Goal: Task Accomplishment & Management: Manage account settings

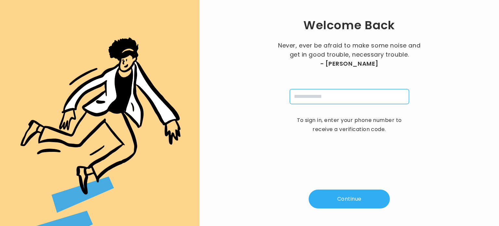
click at [311, 91] on input "tel" at bounding box center [349, 96] width 119 height 15
type input "**********"
click at [360, 204] on button "Continue" at bounding box center [349, 198] width 81 height 19
type input "*"
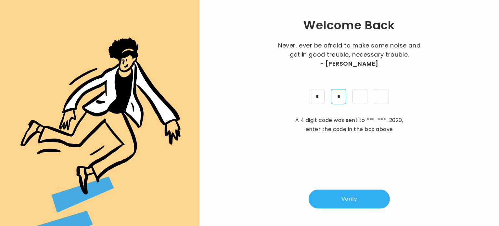
type input "*"
click at [351, 201] on button "Verify" at bounding box center [349, 198] width 81 height 19
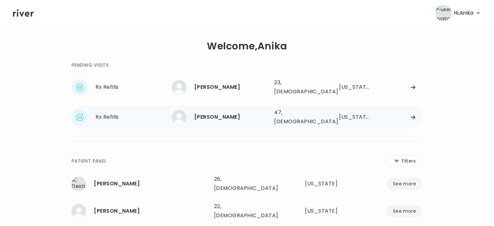
click at [236, 112] on div "JASON WERNER" at bounding box center [231, 116] width 75 height 9
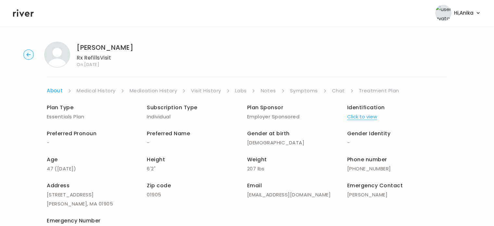
click at [352, 115] on button "Click to view" at bounding box center [362, 116] width 30 height 9
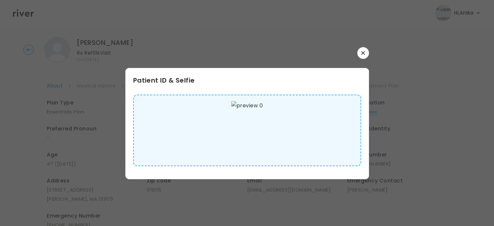
scroll to position [4, 0]
click at [357, 53] on button "button" at bounding box center [363, 53] width 12 height 12
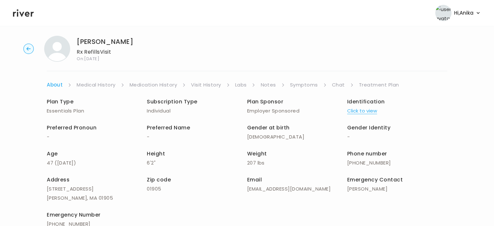
scroll to position [0, 0]
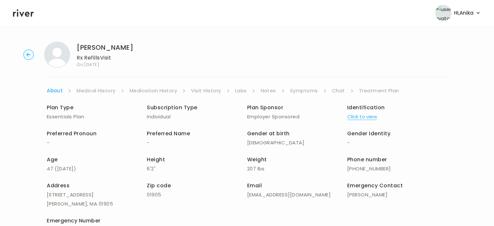
click at [93, 91] on link "Medical History" at bounding box center [96, 90] width 39 height 9
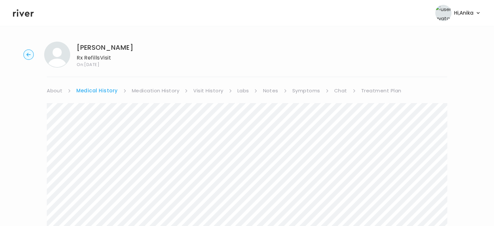
click at [149, 94] on link "Medication History" at bounding box center [156, 90] width 48 height 9
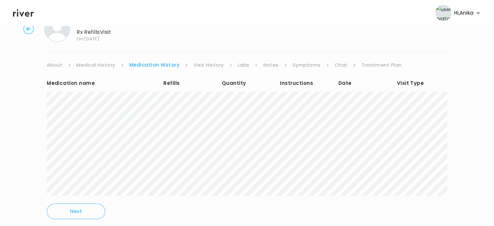
scroll to position [27, 0]
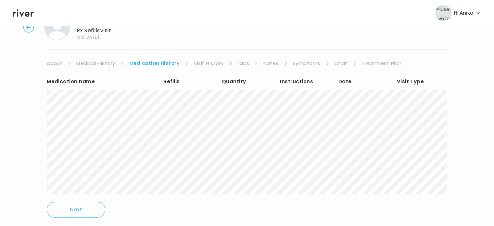
click at [213, 63] on link "Visit History" at bounding box center [209, 63] width 30 height 9
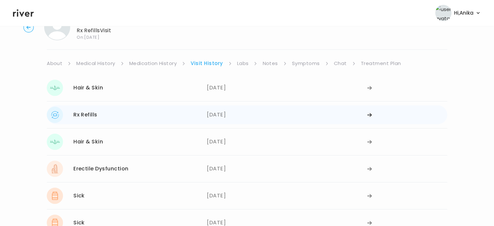
click at [229, 114] on div "07/14/2025" at bounding box center [287, 115] width 160 height 16
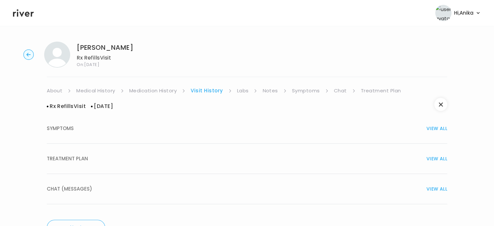
click at [196, 157] on div "TREATMENT PLAN VIEW ALL" at bounding box center [247, 158] width 401 height 9
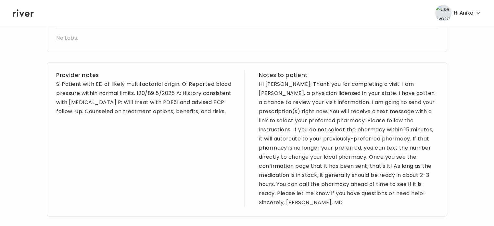
scroll to position [243, 0]
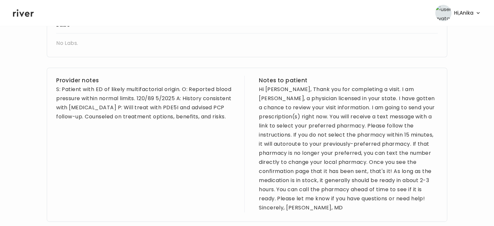
drag, startPoint x: 235, startPoint y: 115, endPoint x: 55, endPoint y: 92, distance: 181.5
click at [55, 92] on div "Provider notes S: Patient with ED of likely multifactorial origin. O: Reported …" at bounding box center [247, 145] width 401 height 154
copy div "S: Patient with ED of likely multifactorial origin. O: Reported blood pressure …"
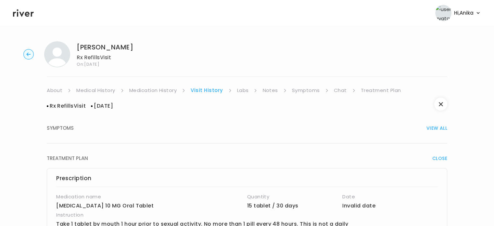
scroll to position [0, 0]
click at [244, 88] on link "Labs" at bounding box center [243, 90] width 12 height 9
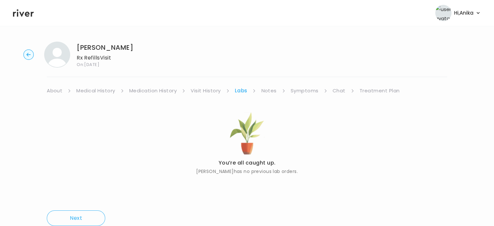
click at [265, 91] on link "Notes" at bounding box center [268, 90] width 15 height 9
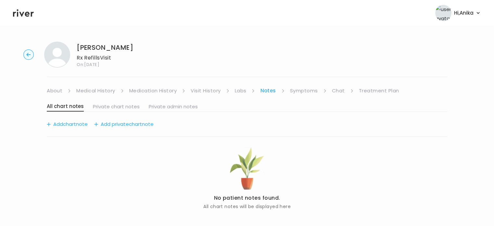
click at [301, 93] on link "Symptoms" at bounding box center [304, 90] width 28 height 9
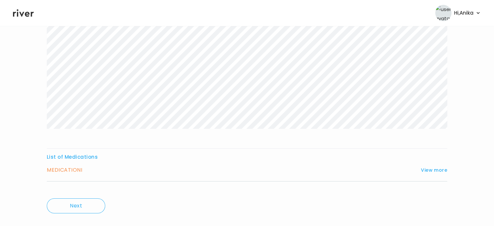
scroll to position [97, 0]
click at [444, 169] on button "View more" at bounding box center [434, 169] width 26 height 8
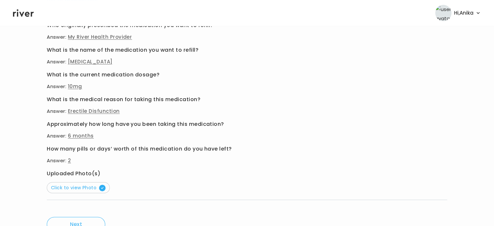
scroll to position [262, 0]
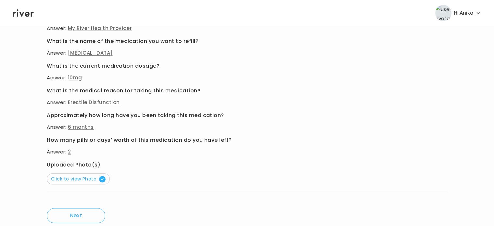
click at [85, 173] on button "Click to view Photo" at bounding box center [78, 178] width 63 height 11
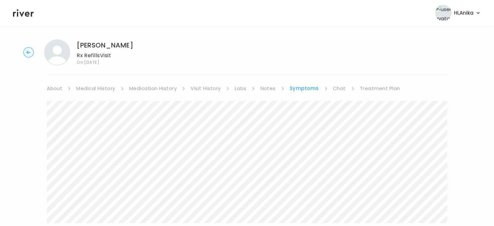
scroll to position [0, 0]
click at [338, 90] on link "Chat" at bounding box center [339, 90] width 13 height 9
click at [375, 95] on link "Treatment Plan" at bounding box center [379, 90] width 40 height 9
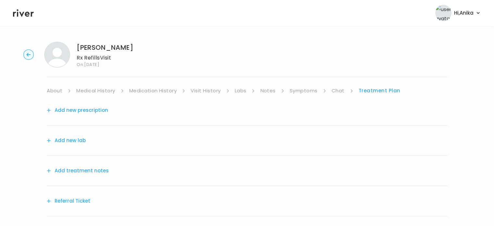
click at [94, 170] on button "Add treatment notes" at bounding box center [78, 170] width 62 height 9
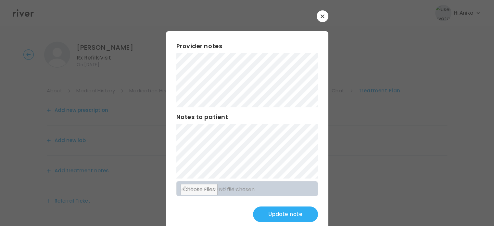
click at [275, 215] on button "Update note" at bounding box center [285, 214] width 65 height 16
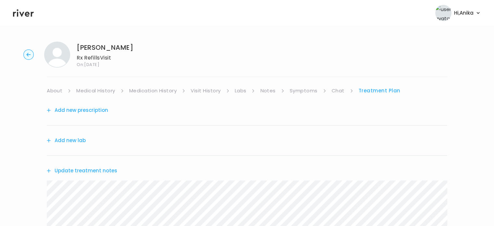
click at [165, 92] on link "Medication History" at bounding box center [153, 90] width 48 height 9
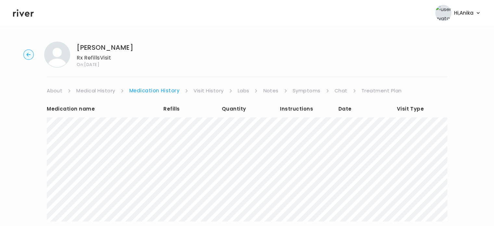
click at [366, 90] on link "Treatment Plan" at bounding box center [382, 90] width 40 height 9
click at [23, 13] on icon at bounding box center [23, 12] width 21 height 7
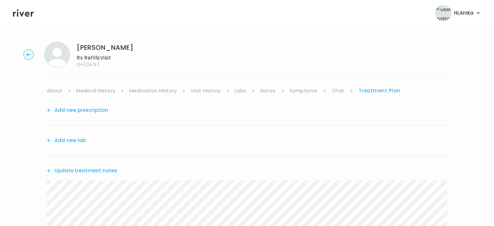
click at [96, 110] on button "Add new prescription" at bounding box center [77, 110] width 61 height 9
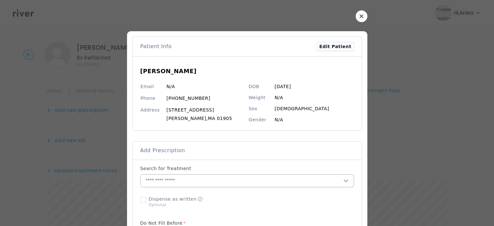
click at [203, 177] on input "text" at bounding box center [242, 180] width 203 height 12
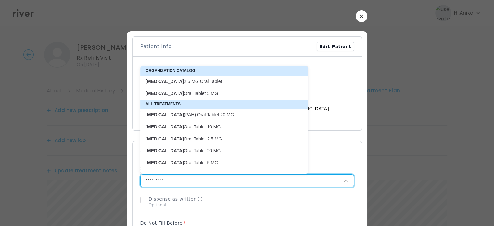
click at [196, 126] on p "Tadalafil Oral Tablet 10 MG" at bounding box center [220, 127] width 149 height 6
type input "**********"
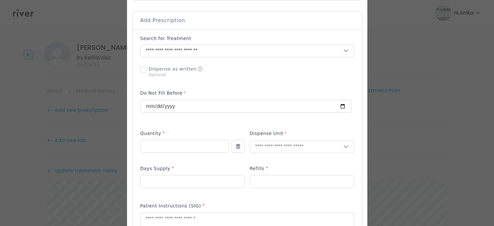
scroll to position [179, 0]
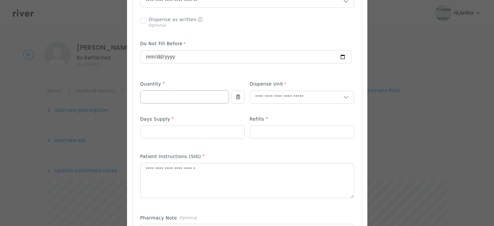
click at [182, 96] on input "number" at bounding box center [185, 97] width 88 height 12
type input "**"
click at [268, 96] on input "text" at bounding box center [296, 97] width 93 height 12
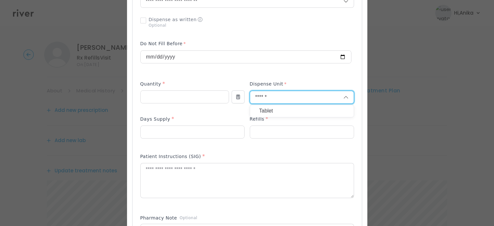
type input "******"
click at [267, 107] on p "Tablet" at bounding box center [301, 110] width 85 height 9
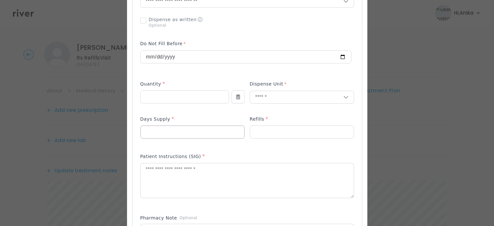
click at [199, 133] on input "number" at bounding box center [193, 132] width 104 height 12
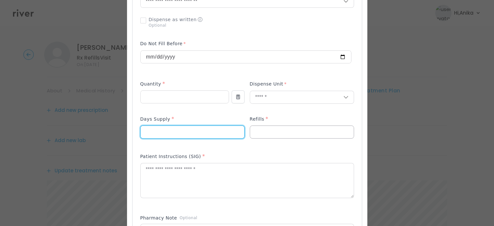
type input "**"
click at [256, 137] on input "number" at bounding box center [302, 132] width 104 height 12
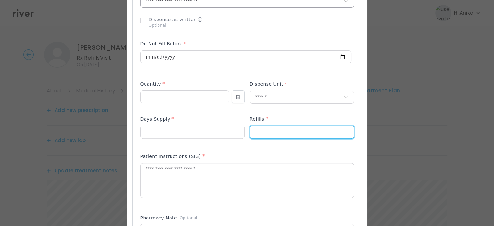
type input "*"
click at [165, 182] on textarea at bounding box center [247, 180] width 213 height 34
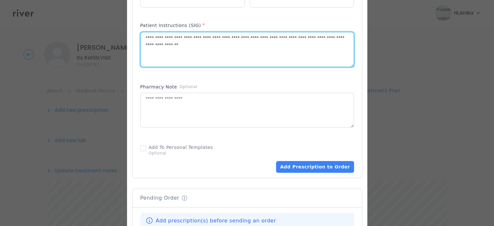
scroll to position [317, 0]
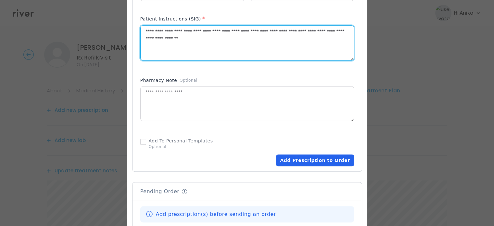
type textarea "**********"
click at [302, 160] on button "Add Prescription to Order" at bounding box center [315, 160] width 78 height 12
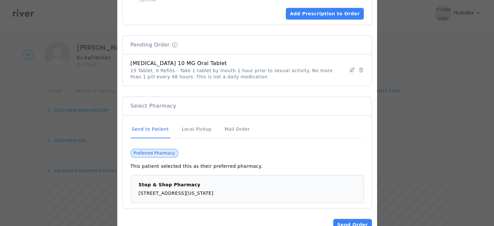
scroll to position [482, 0]
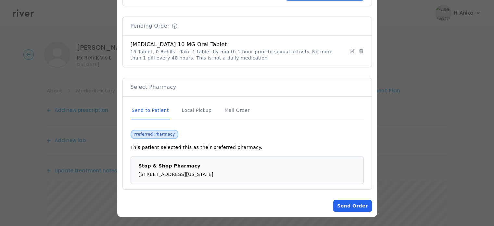
click at [347, 210] on button "Send Order" at bounding box center [352, 206] width 38 height 12
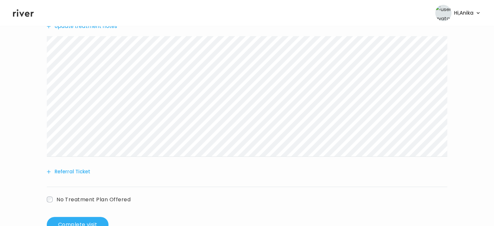
scroll to position [242, 0]
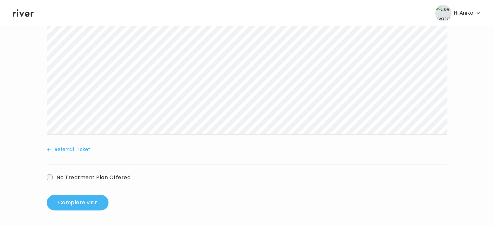
click at [72, 203] on button "Complete visit" at bounding box center [78, 203] width 62 height 16
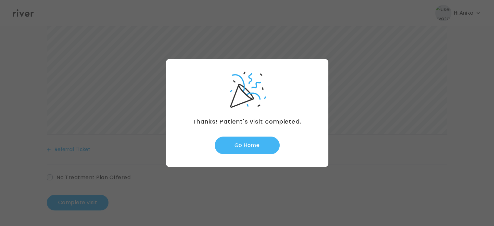
click at [233, 145] on button "Go Home" at bounding box center [247, 145] width 65 height 18
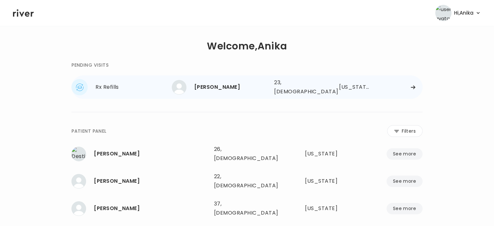
click at [230, 83] on div "[PERSON_NAME]" at bounding box center [231, 87] width 75 height 9
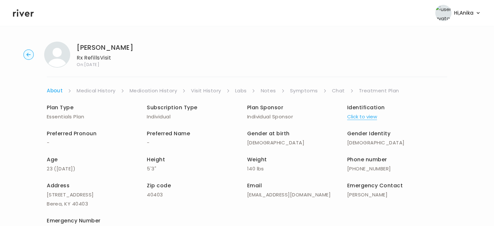
click at [366, 115] on button "Click to view" at bounding box center [362, 116] width 30 height 9
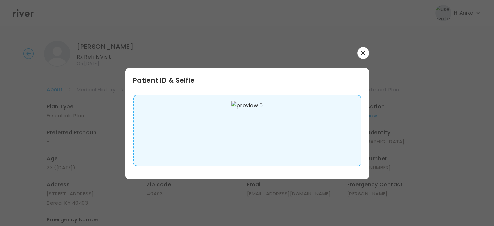
scroll to position [0, 0]
click at [367, 49] on button "button" at bounding box center [363, 53] width 12 height 12
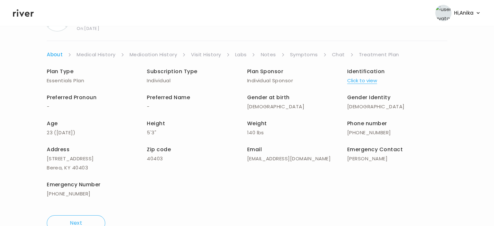
scroll to position [0, 0]
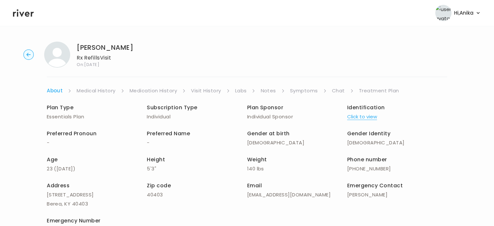
click at [96, 88] on link "Medical History" at bounding box center [96, 90] width 39 height 9
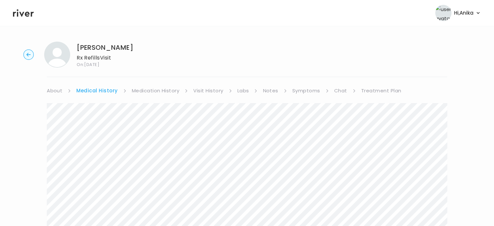
click at [152, 92] on link "Medication History" at bounding box center [156, 90] width 48 height 9
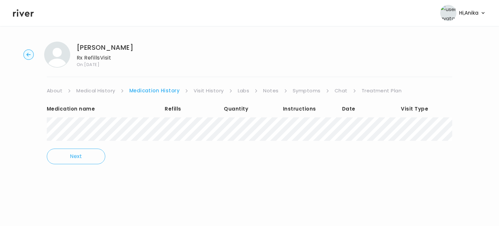
click at [340, 160] on div "Medication name Refills Quantity Instructions Date Visit Type Next" at bounding box center [249, 134] width 405 height 78
click at [199, 92] on link "Visit History" at bounding box center [209, 90] width 30 height 9
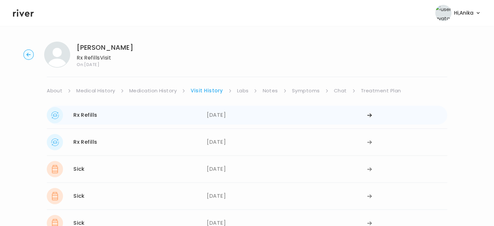
click at [224, 117] on div "04/07/2025" at bounding box center [287, 115] width 160 height 16
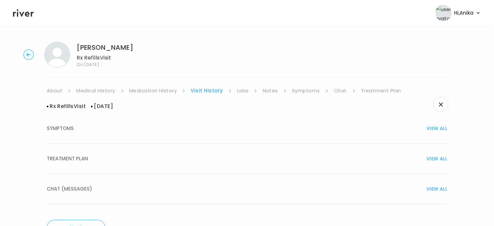
click at [225, 158] on div "TREATMENT PLAN VIEW ALL" at bounding box center [247, 158] width 401 height 9
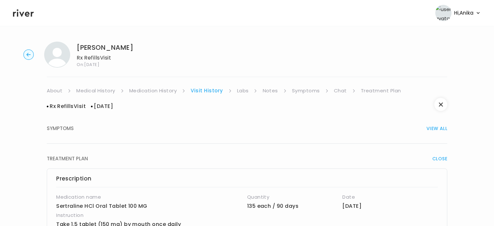
click at [243, 91] on link "Labs" at bounding box center [243, 90] width 12 height 9
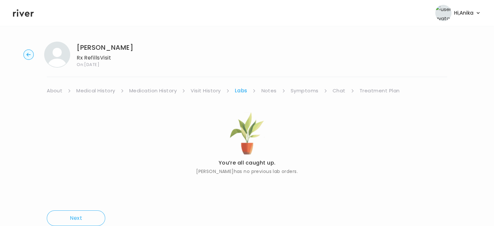
click at [267, 94] on link "Notes" at bounding box center [268, 90] width 15 height 9
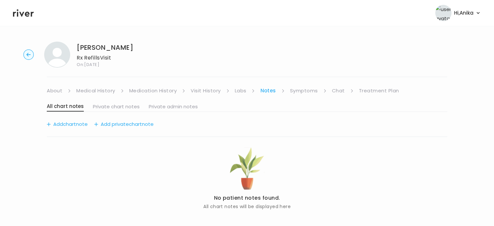
click at [306, 89] on link "Symptoms" at bounding box center [304, 90] width 28 height 9
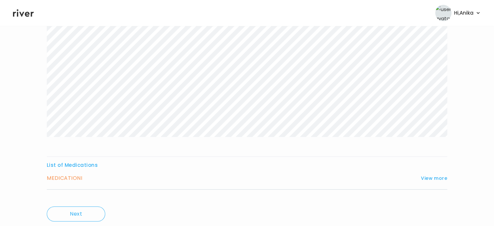
scroll to position [96, 0]
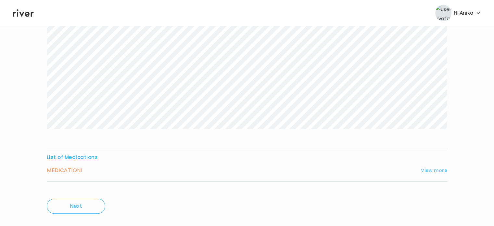
click at [432, 171] on button "View more" at bounding box center [434, 170] width 26 height 8
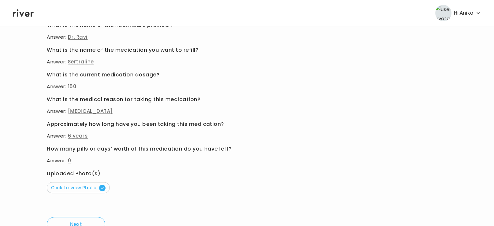
scroll to position [281, 0]
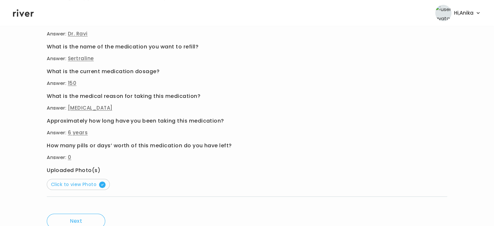
click at [75, 188] on button "Click to view Photo" at bounding box center [78, 184] width 63 height 11
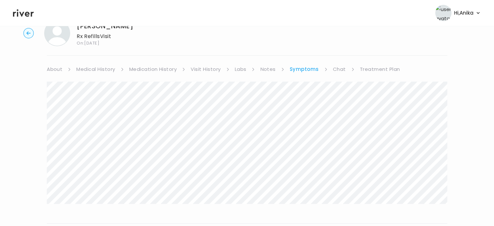
scroll to position [0, 0]
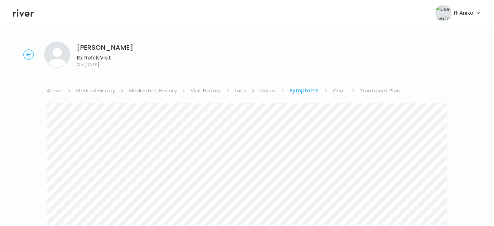
click at [381, 89] on link "Treatment Plan" at bounding box center [380, 90] width 40 height 9
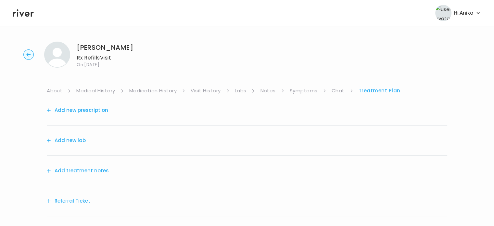
click at [92, 170] on button "Add treatment notes" at bounding box center [78, 170] width 62 height 9
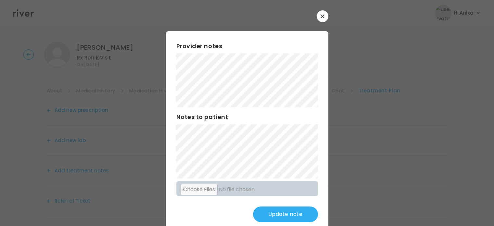
click at [295, 215] on button "Update note" at bounding box center [285, 214] width 65 height 16
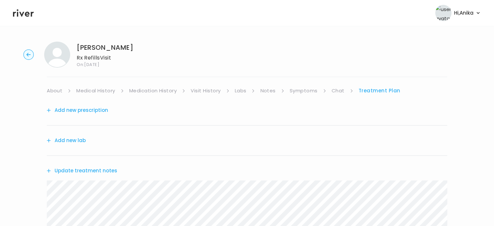
click at [168, 91] on link "Medication History" at bounding box center [153, 90] width 48 height 9
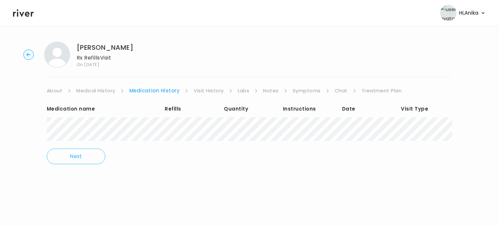
click at [382, 93] on link "Treatment Plan" at bounding box center [382, 90] width 40 height 9
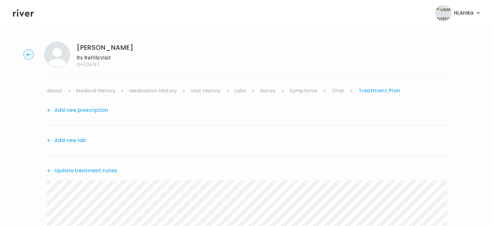
click at [94, 171] on button "Update treatment notes" at bounding box center [82, 170] width 70 height 9
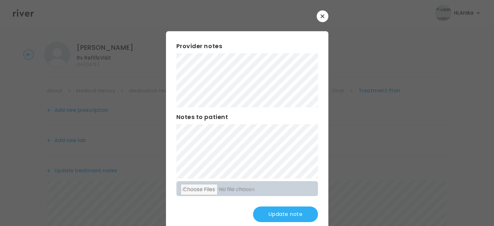
click at [283, 219] on button "Update note" at bounding box center [285, 214] width 65 height 16
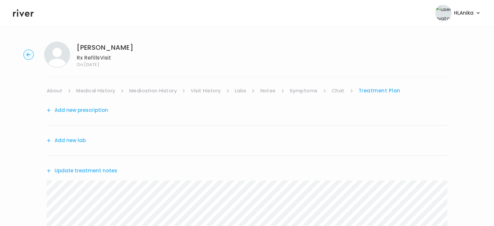
click at [75, 105] on div "Add new prescription" at bounding box center [247, 110] width 401 height 30
click at [77, 110] on button "Add new prescription" at bounding box center [77, 110] width 61 height 9
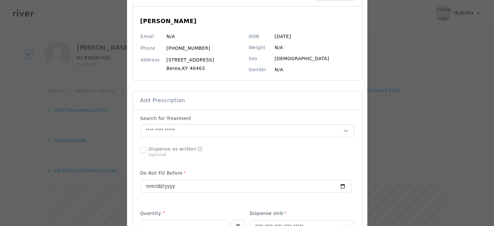
scroll to position [51, 0]
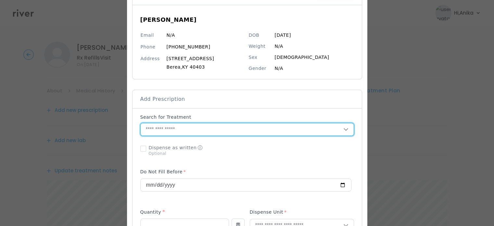
click at [179, 129] on input "text" at bounding box center [242, 129] width 203 height 12
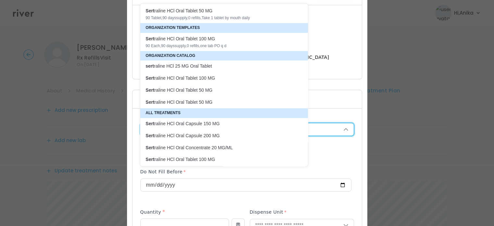
scroll to position [34, 0]
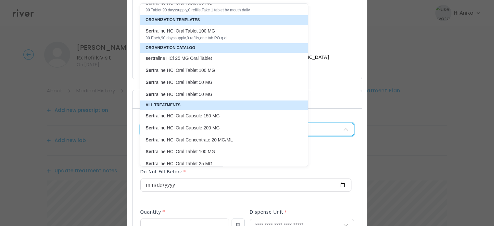
click at [192, 116] on p "Sert raline HCl Oral Capsule 150 MG" at bounding box center [220, 116] width 149 height 6
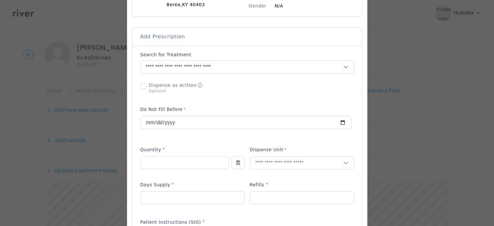
scroll to position [112, 0]
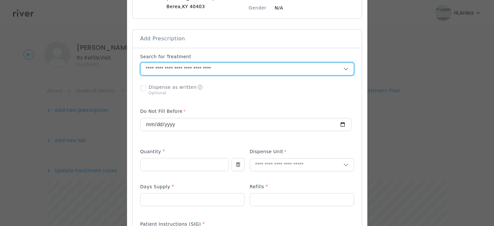
click at [230, 67] on input "**********" at bounding box center [234, 69] width 187 height 12
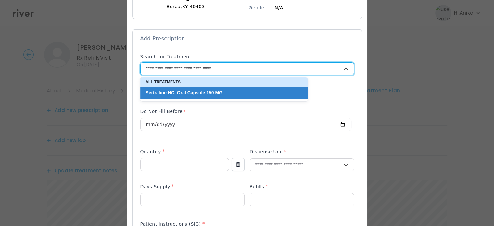
drag, startPoint x: 234, startPoint y: 68, endPoint x: 177, endPoint y: 71, distance: 57.3
click at [177, 71] on input "**********" at bounding box center [234, 69] width 187 height 12
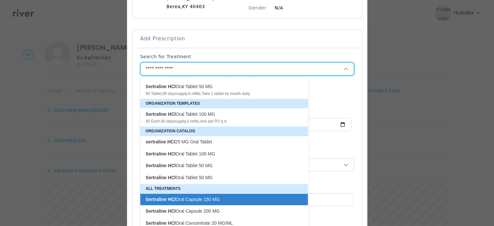
scroll to position [28, 0]
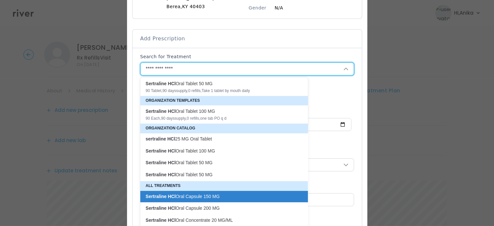
click at [194, 148] on p "Sertraline HCl Oral Tablet 100 MG" at bounding box center [220, 151] width 149 height 6
type input "**********"
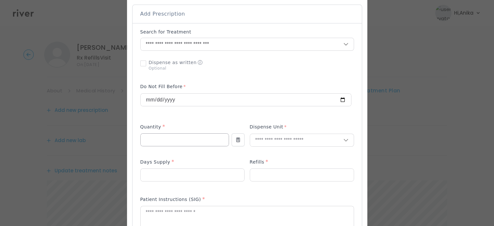
scroll to position [138, 0]
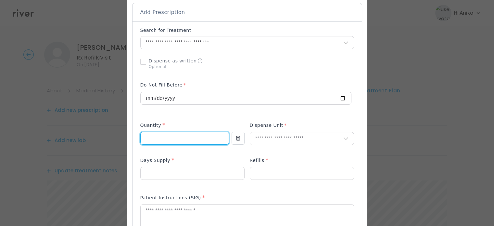
click at [178, 135] on input "number" at bounding box center [185, 138] width 88 height 12
type input "***"
click at [273, 140] on input "text" at bounding box center [296, 138] width 93 height 12
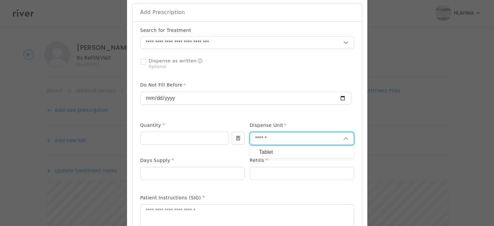
type input "******"
click at [267, 147] on div "Tablet" at bounding box center [302, 152] width 104 height 12
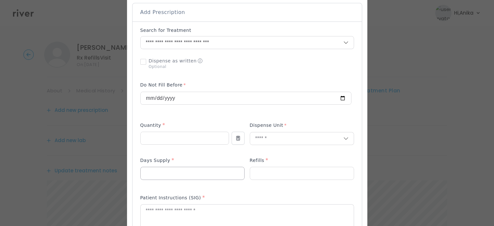
click at [169, 168] on input "number" at bounding box center [193, 173] width 104 height 12
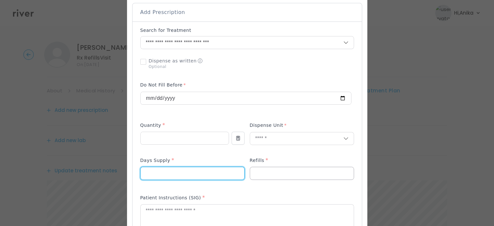
type input "**"
click at [269, 178] on input "number" at bounding box center [302, 173] width 104 height 12
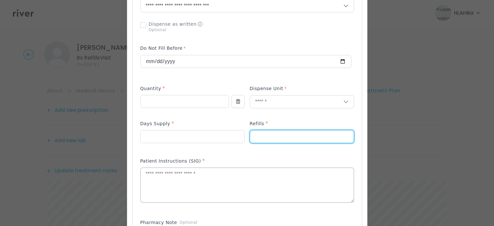
scroll to position [186, 0]
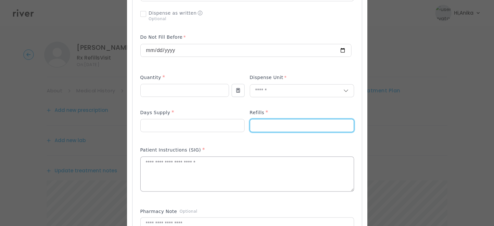
type input "*"
click at [169, 174] on textarea at bounding box center [247, 174] width 213 height 34
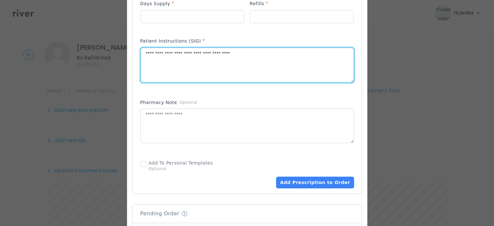
scroll to position [300, 0]
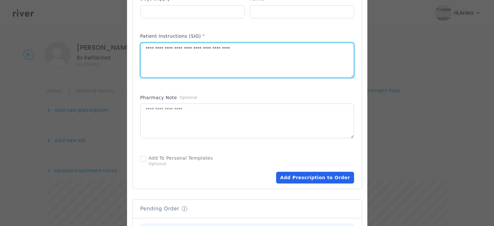
type textarea "**********"
click at [310, 180] on button "Add Prescription to Order" at bounding box center [315, 178] width 78 height 12
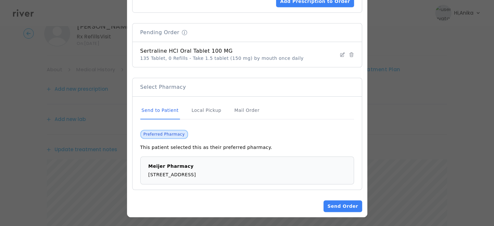
scroll to position [22, 0]
click at [342, 206] on button "Send Order" at bounding box center [343, 206] width 38 height 12
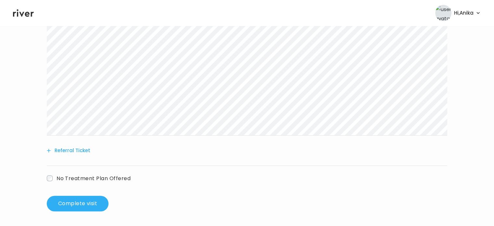
scroll to position [233, 0]
click at [73, 205] on button "Complete visit" at bounding box center [78, 203] width 62 height 16
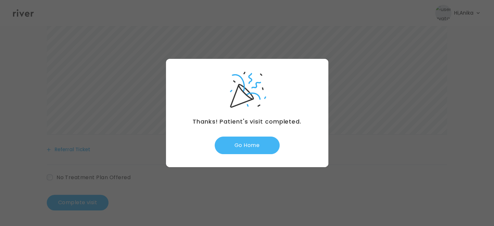
click at [246, 147] on button "Go Home" at bounding box center [247, 145] width 65 height 18
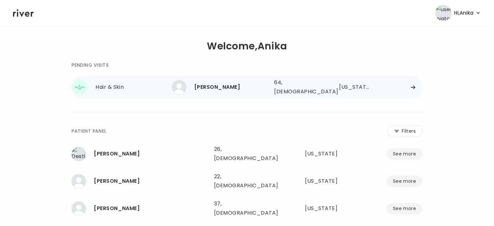
click at [284, 84] on div "64, [DEMOGRAPHIC_DATA]" at bounding box center [297, 87] width 46 height 18
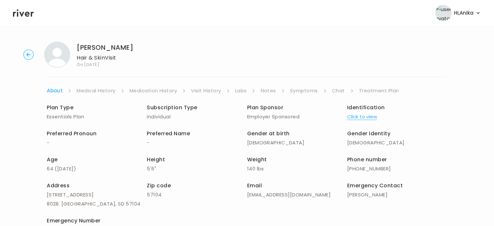
click at [368, 119] on button "Click to view" at bounding box center [362, 116] width 30 height 9
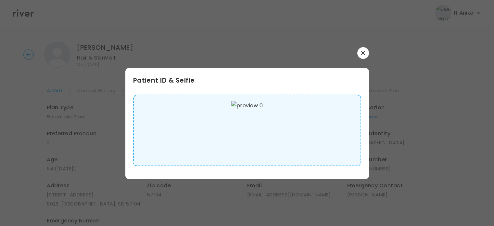
click at [363, 52] on icon "button" at bounding box center [363, 53] width 4 height 4
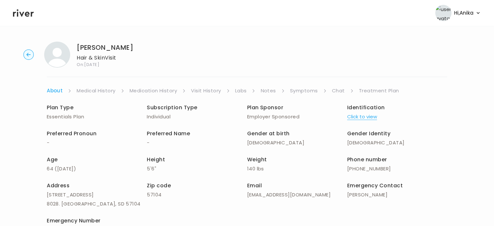
click at [103, 94] on link "Medical History" at bounding box center [96, 90] width 39 height 9
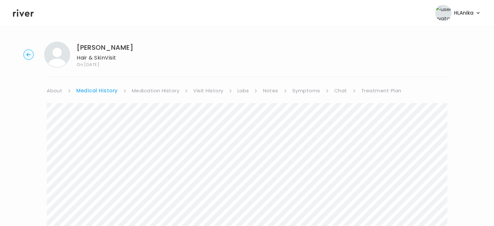
click at [148, 91] on link "Medication History" at bounding box center [156, 90] width 48 height 9
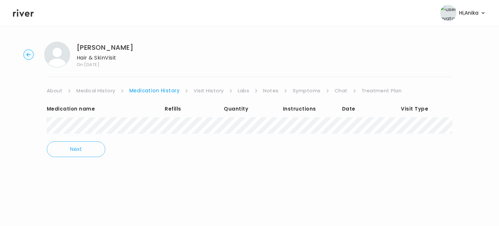
click at [208, 90] on link "Visit History" at bounding box center [209, 90] width 30 height 9
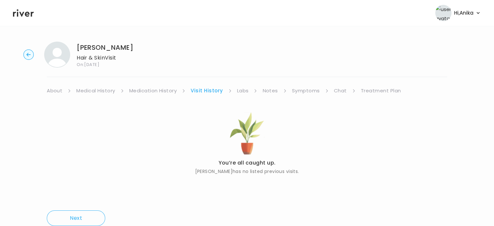
click at [244, 92] on link "Labs" at bounding box center [243, 90] width 12 height 9
click at [272, 92] on link "Notes" at bounding box center [268, 90] width 15 height 9
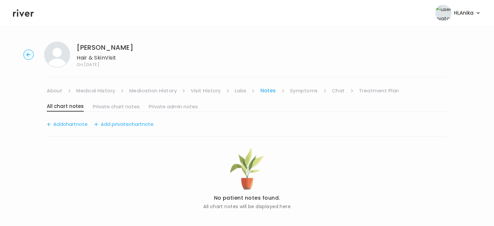
click at [301, 91] on link "Symptoms" at bounding box center [304, 90] width 28 height 9
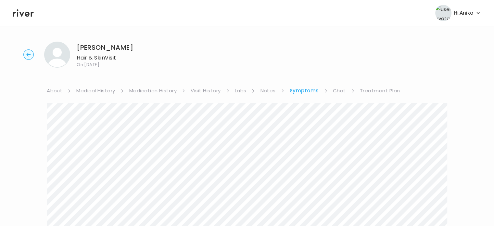
click at [334, 91] on link "Chat" at bounding box center [339, 90] width 13 height 9
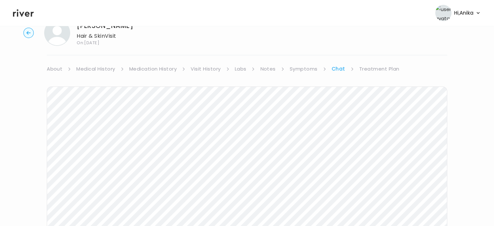
scroll to position [18, 0]
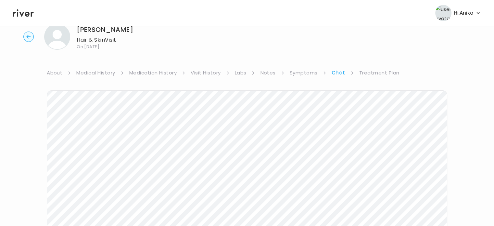
drag, startPoint x: 131, startPoint y: 32, endPoint x: 77, endPoint y: 30, distance: 53.7
click at [77, 30] on div "Karen McCarthy Hair & Skin Visit On: 11 Sep 2025" at bounding box center [246, 37] width 473 height 26
copy h1 "[PERSON_NAME]"
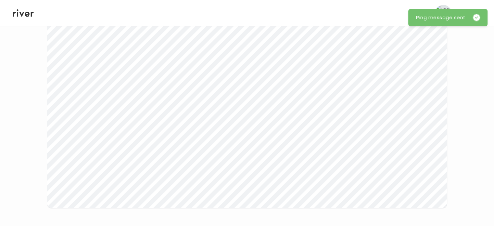
scroll to position [0, 0]
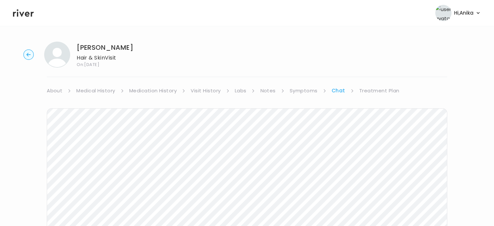
click at [300, 89] on link "Symptoms" at bounding box center [304, 90] width 28 height 9
click at [31, 20] on header "Hi, Anika Profile Logout" at bounding box center [247, 13] width 494 height 26
click at [31, 10] on icon at bounding box center [23, 13] width 21 height 10
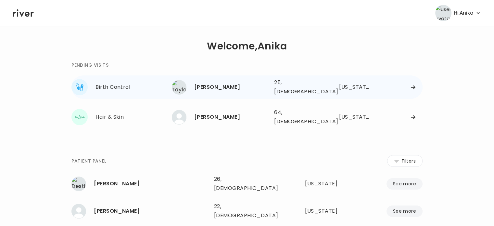
click at [233, 85] on div "Taylor Sterner" at bounding box center [231, 87] width 75 height 9
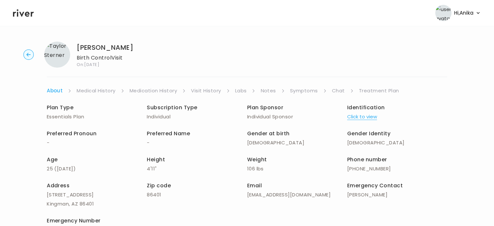
click at [363, 118] on button "Click to view" at bounding box center [362, 116] width 30 height 9
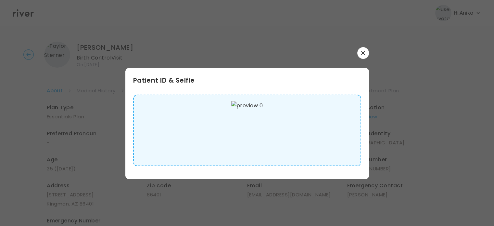
drag, startPoint x: 363, startPoint y: 118, endPoint x: 340, endPoint y: 130, distance: 25.7
click at [340, 130] on div "Patient ID & Selfie" at bounding box center [247, 123] width 244 height 111
click at [362, 55] on button "button" at bounding box center [363, 53] width 12 height 12
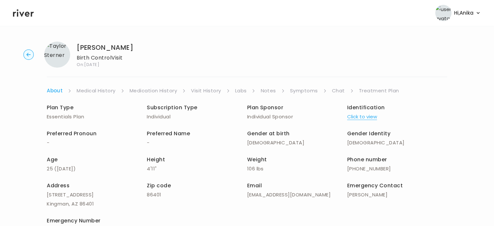
click at [106, 92] on link "Medical History" at bounding box center [96, 90] width 39 height 9
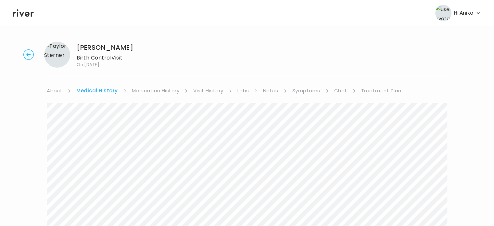
click at [161, 94] on link "Medication History" at bounding box center [156, 90] width 48 height 9
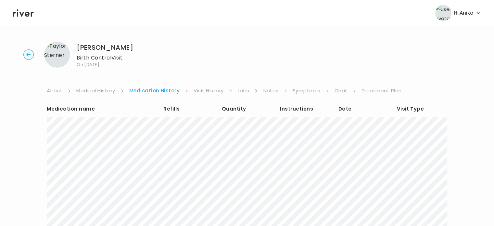
click at [207, 92] on link "Visit History" at bounding box center [209, 90] width 30 height 9
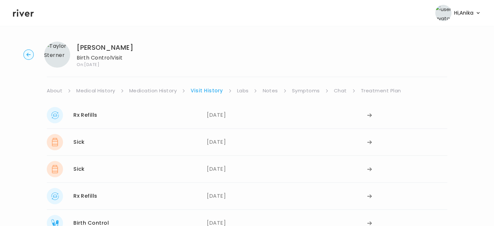
click at [245, 90] on link "Labs" at bounding box center [243, 90] width 12 height 9
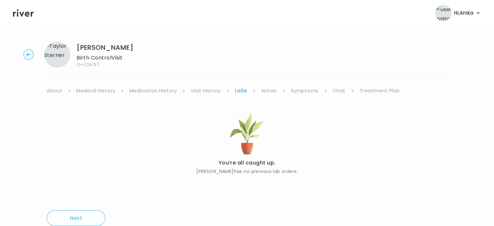
click at [271, 89] on link "Notes" at bounding box center [268, 90] width 15 height 9
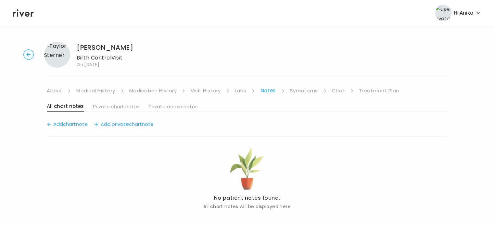
click at [312, 92] on link "Symptoms" at bounding box center [304, 90] width 28 height 9
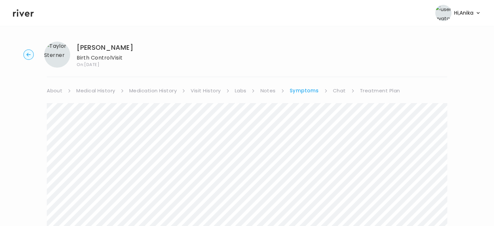
click at [198, 89] on link "Visit History" at bounding box center [206, 90] width 30 height 9
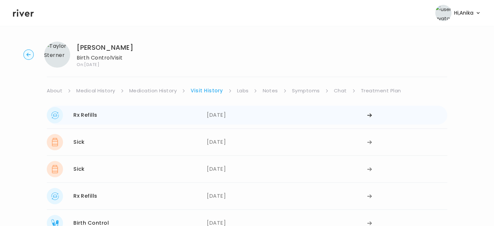
click at [221, 113] on div "09/08/2025" at bounding box center [287, 115] width 160 height 16
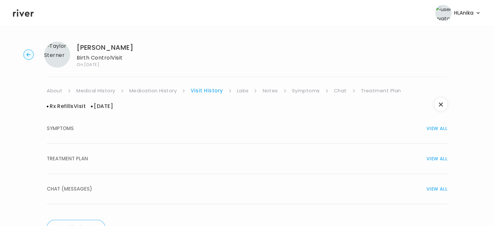
click at [237, 155] on div "TREATMENT PLAN VIEW ALL" at bounding box center [247, 158] width 401 height 9
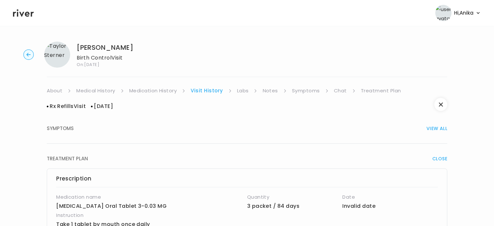
click at [150, 87] on link "Medication History" at bounding box center [153, 90] width 48 height 9
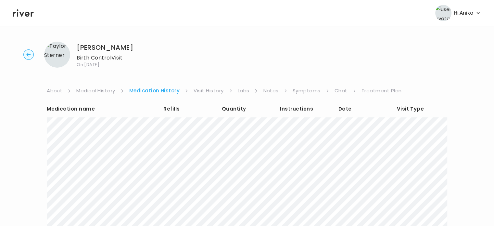
click at [370, 90] on link "Treatment Plan" at bounding box center [382, 90] width 40 height 9
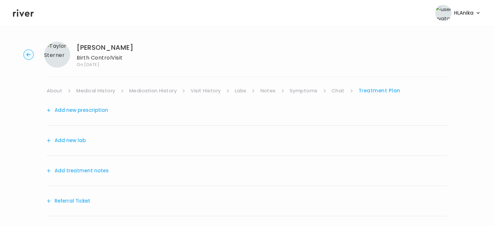
click at [85, 170] on button "Add treatment notes" at bounding box center [78, 170] width 62 height 9
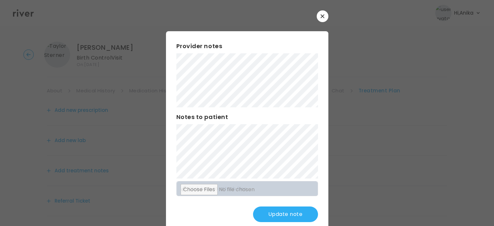
scroll to position [17, 0]
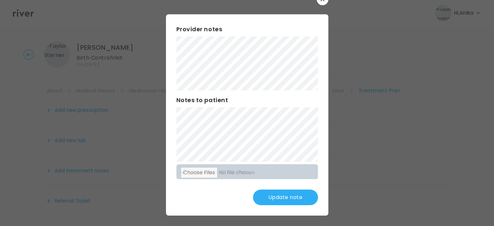
click at [273, 199] on button "Update note" at bounding box center [285, 197] width 65 height 16
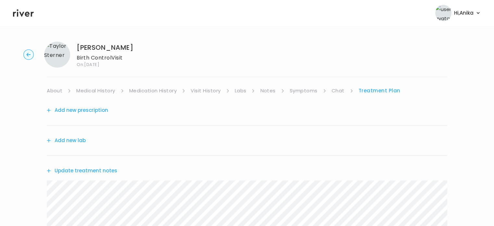
click at [137, 90] on link "Medication History" at bounding box center [153, 90] width 48 height 9
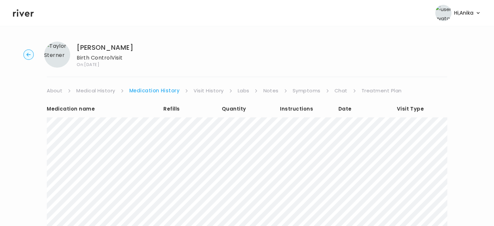
click at [364, 92] on link "Treatment Plan" at bounding box center [382, 90] width 40 height 9
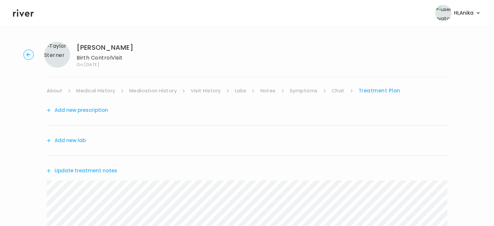
click at [101, 169] on button "Update treatment notes" at bounding box center [82, 170] width 70 height 9
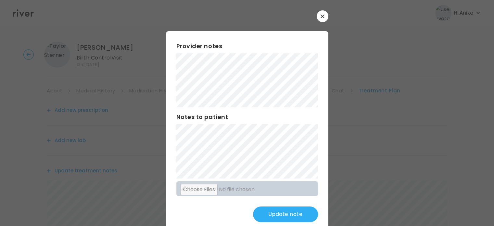
click at [172, 152] on div "Provider notes Notes to patient Click here to attach files Update note" at bounding box center [247, 131] width 162 height 201
click at [263, 213] on button "Update note" at bounding box center [285, 214] width 65 height 16
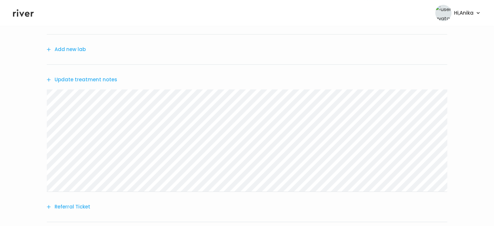
scroll to position [148, 0]
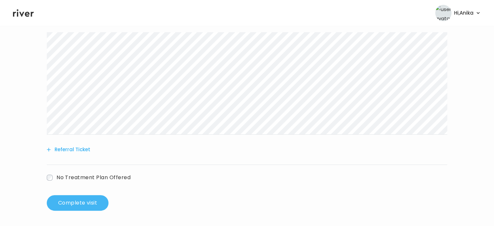
click at [88, 201] on button "Complete visit" at bounding box center [78, 203] width 62 height 16
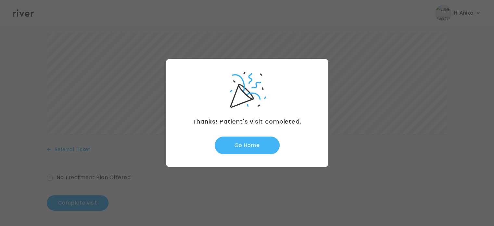
click at [241, 139] on button "Go Home" at bounding box center [247, 145] width 65 height 18
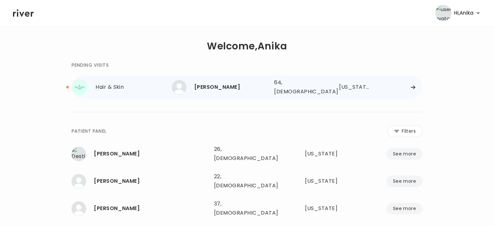
click at [247, 83] on div "[PERSON_NAME]" at bounding box center [231, 87] width 75 height 9
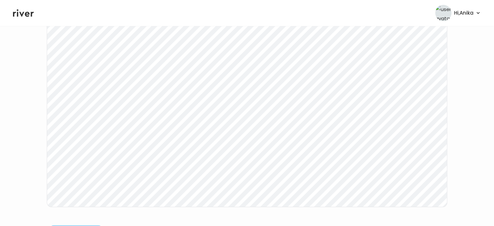
scroll to position [84, 0]
click at [22, 13] on icon at bounding box center [23, 13] width 21 height 10
